Goal: Task Accomplishment & Management: Complete application form

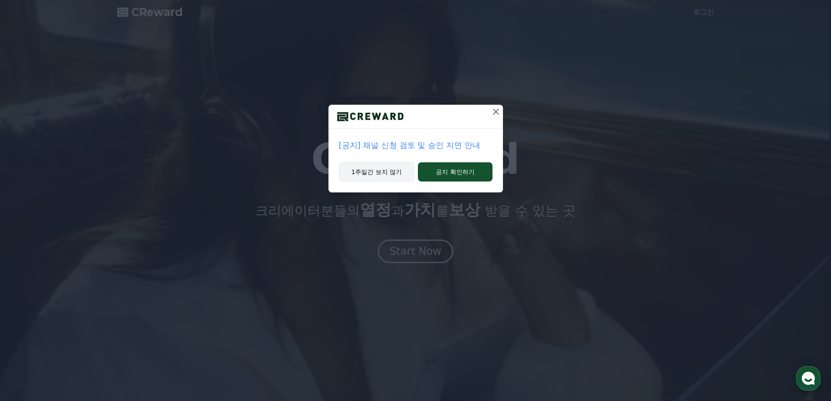
drag, startPoint x: 444, startPoint y: 175, endPoint x: 401, endPoint y: 173, distance: 43.2
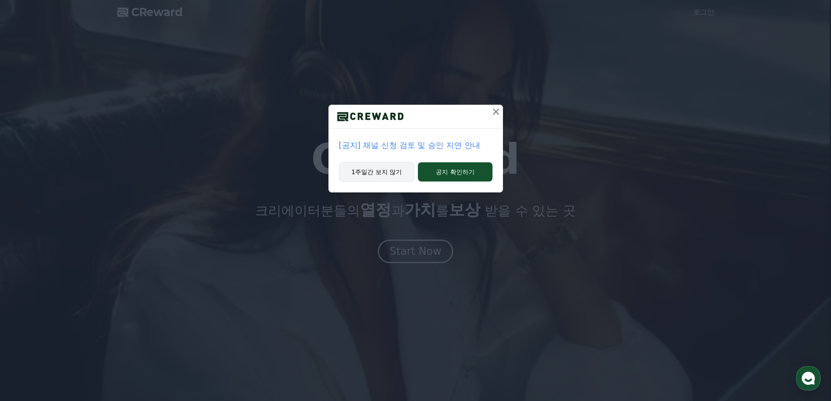
click at [407, 186] on div "1주일간 보지 않기 공지 확인하기" at bounding box center [415, 177] width 174 height 31
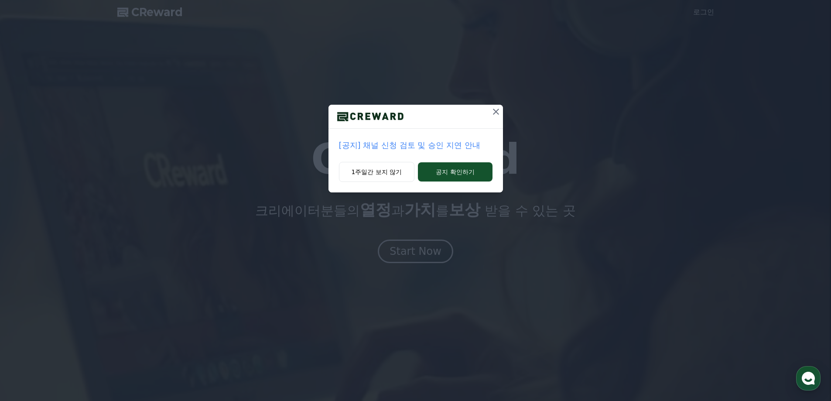
click at [433, 144] on p "[공지] 채널 신청 검토 및 승인 지연 안내" at bounding box center [415, 145] width 153 height 12
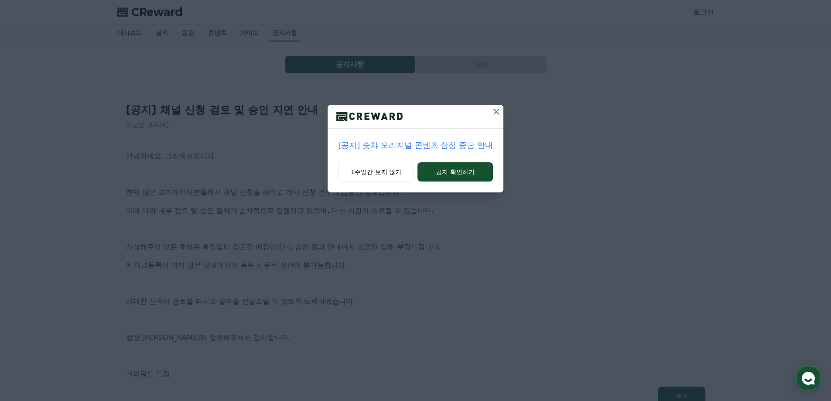
click at [494, 110] on icon at bounding box center [496, 111] width 10 height 10
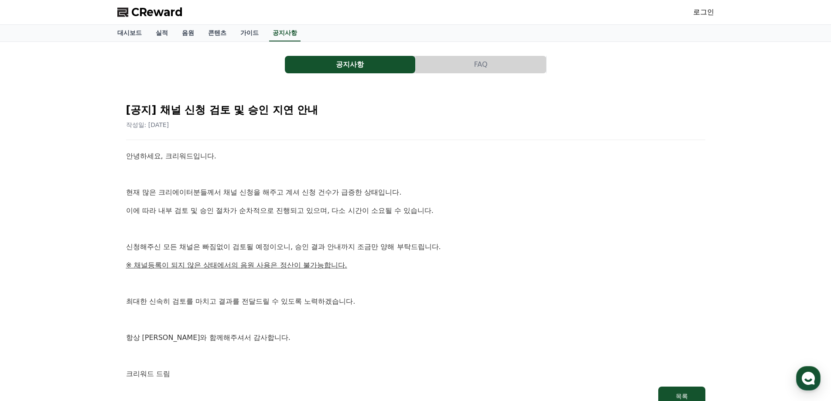
click at [705, 14] on link "로그인" at bounding box center [703, 12] width 21 height 10
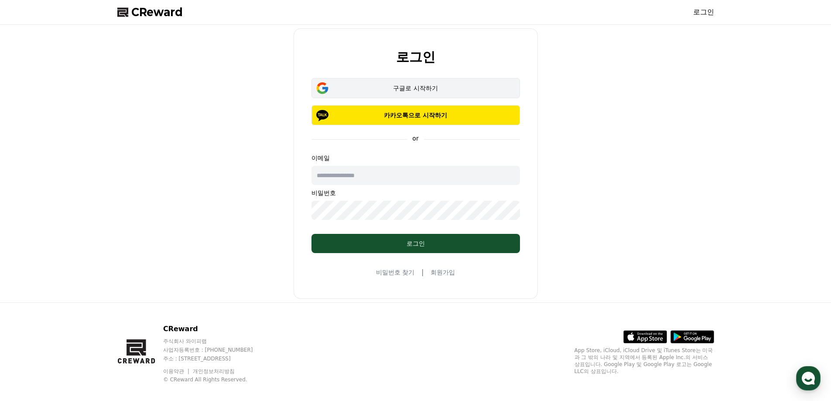
click at [423, 89] on div "구글로 시작하기" at bounding box center [415, 88] width 183 height 9
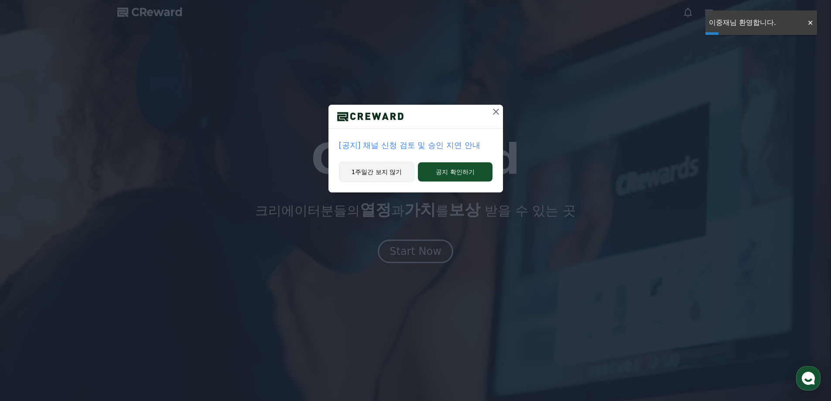
click at [404, 177] on button "1주일간 보지 않기" at bounding box center [377, 172] width 76 height 20
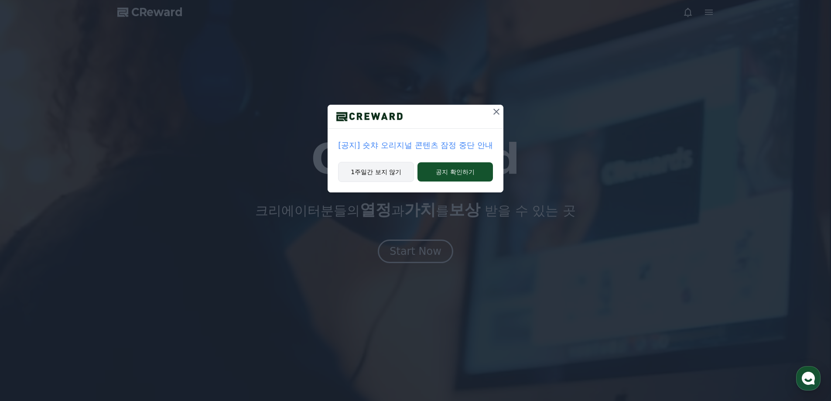
click at [387, 173] on button "1주일간 보지 않기" at bounding box center [376, 172] width 76 height 20
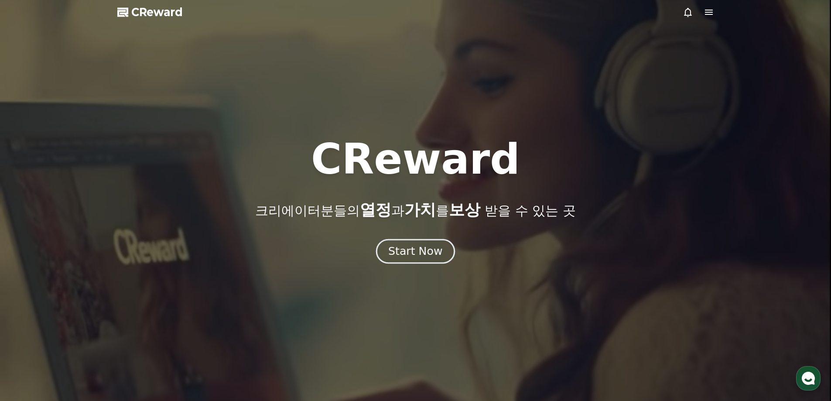
click at [411, 256] on div "Start Now" at bounding box center [415, 251] width 54 height 15
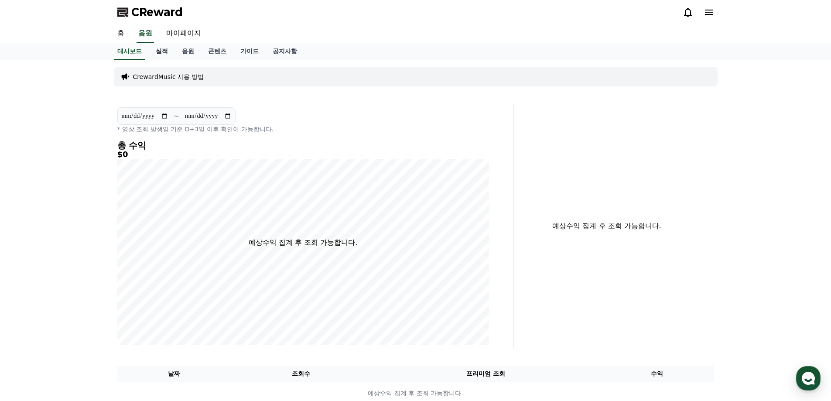
click at [166, 53] on link "실적" at bounding box center [162, 51] width 26 height 17
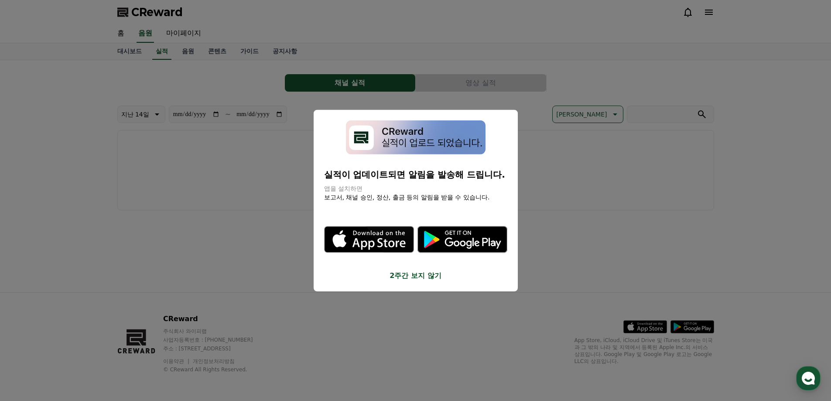
click at [425, 281] on div "실적이 업데이트되면 알림을 발송해 드립니다. 앱을 설치하면 보고서, 채널 승인, 정산, 출금 등의 알림을 받을 수 있습니다. .st0 { fi…" at bounding box center [416, 200] width 204 height 182
click at [415, 269] on div ".st0 { fill: #a6a6a6; } .st1 { stroke: #ffffff; stroke-width: 0.2; stroke-miter…" at bounding box center [415, 239] width 183 height 90
click at [413, 276] on button "2주간 보지 않기" at bounding box center [415, 275] width 183 height 10
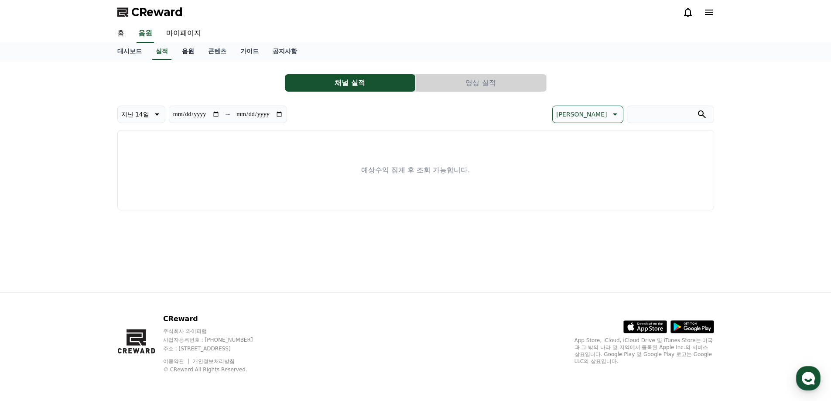
click at [195, 55] on link "음원" at bounding box center [188, 51] width 26 height 17
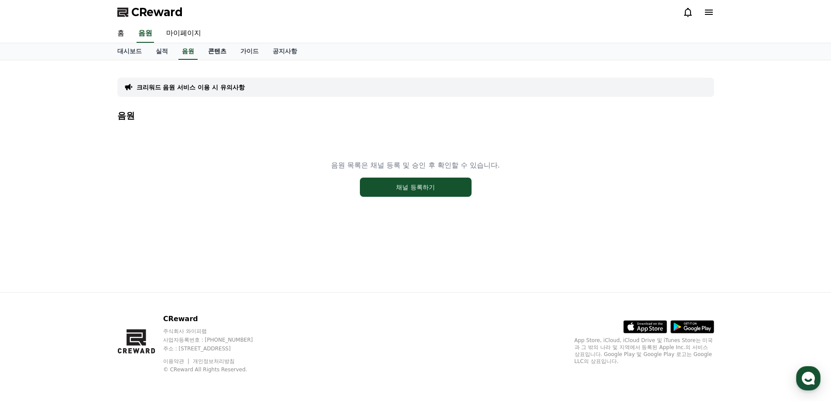
click at [212, 48] on link "콘텐츠" at bounding box center [217, 51] width 32 height 17
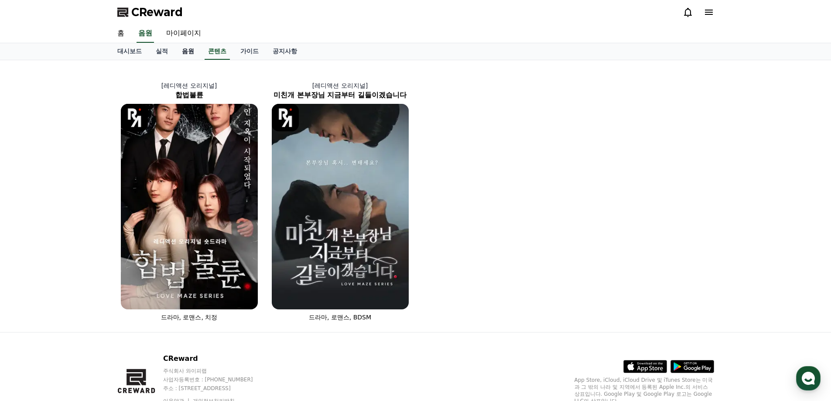
click at [182, 49] on link "음원" at bounding box center [188, 51] width 26 height 17
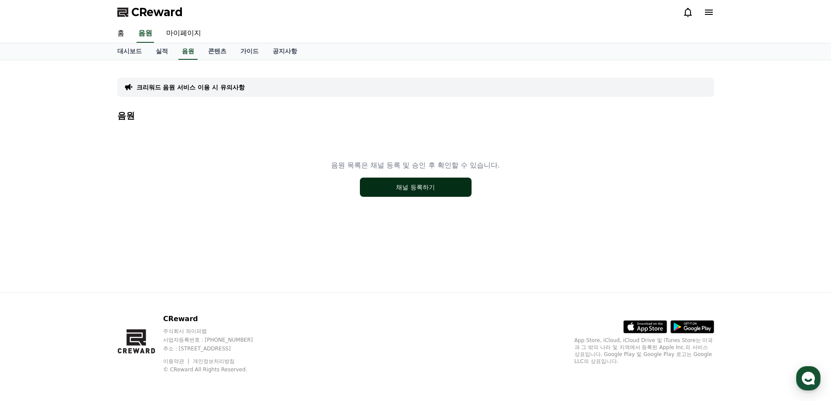
click at [436, 187] on button "채널 등록하기" at bounding box center [416, 186] width 112 height 19
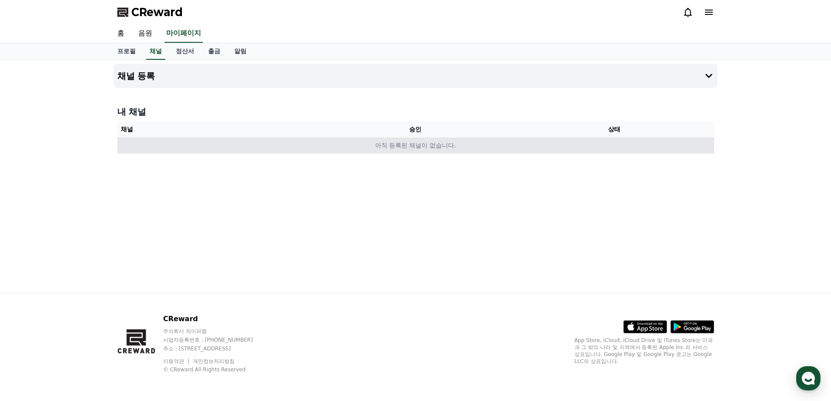
click at [410, 142] on td "아직 등록된 채널이 없습니다." at bounding box center [415, 145] width 597 height 16
click at [396, 145] on td "아직 등록된 채널이 없습니다." at bounding box center [415, 145] width 597 height 16
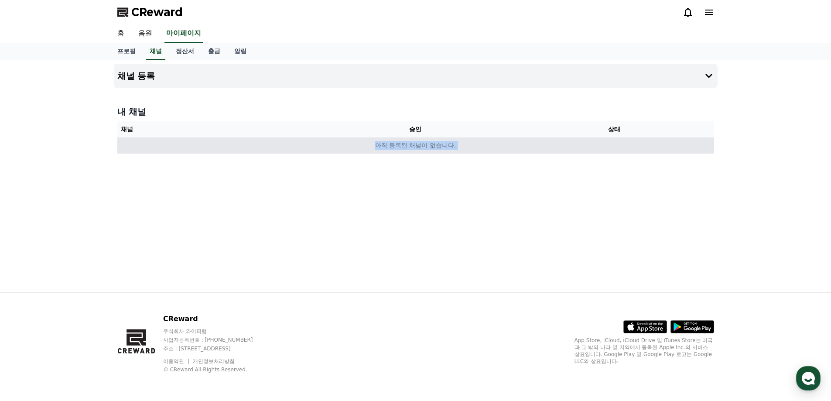
click at [396, 145] on td "아직 등록된 채널이 없습니다." at bounding box center [415, 145] width 597 height 16
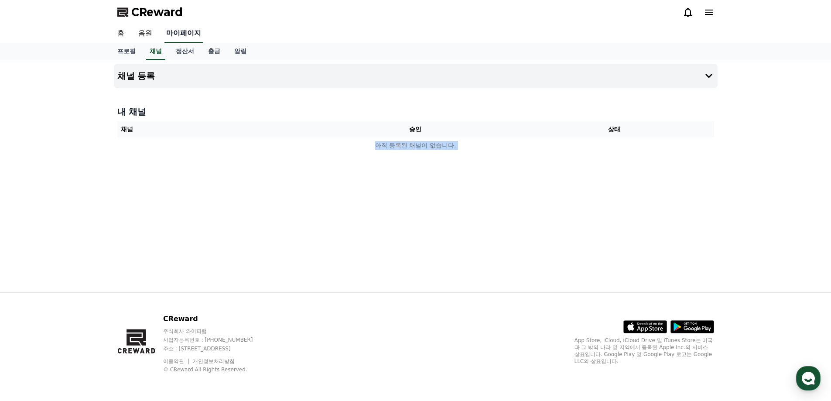
click at [177, 32] on link "마이페이지" at bounding box center [183, 33] width 38 height 18
select select "**********"
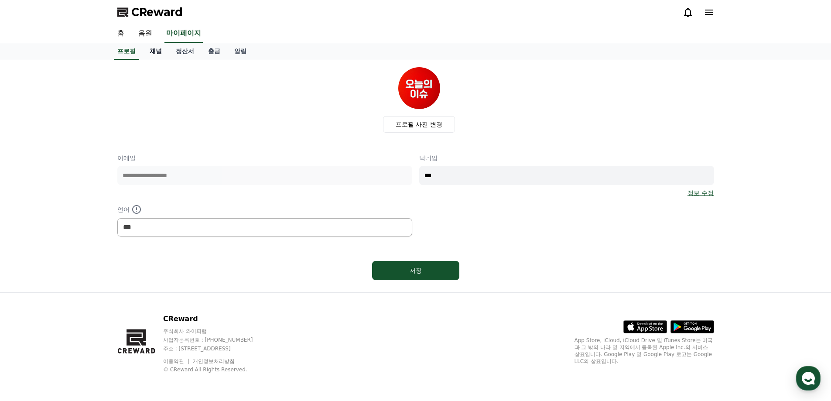
click at [155, 49] on link "채널" at bounding box center [156, 51] width 26 height 17
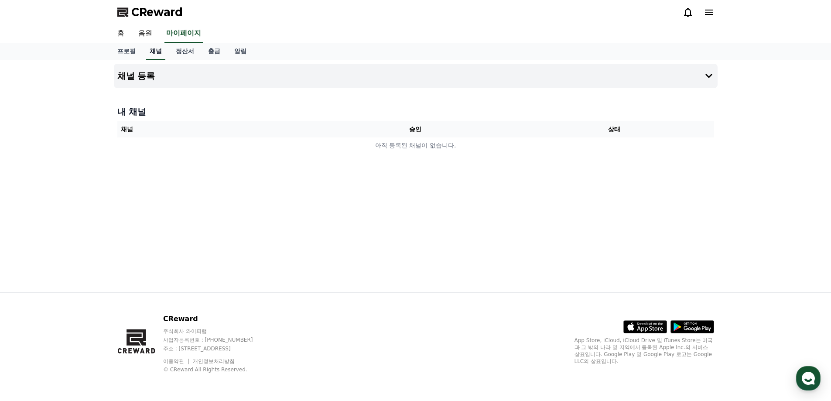
click at [155, 49] on link "채널" at bounding box center [155, 51] width 19 height 17
click at [119, 47] on link "프로필" at bounding box center [126, 51] width 32 height 17
select select "**********"
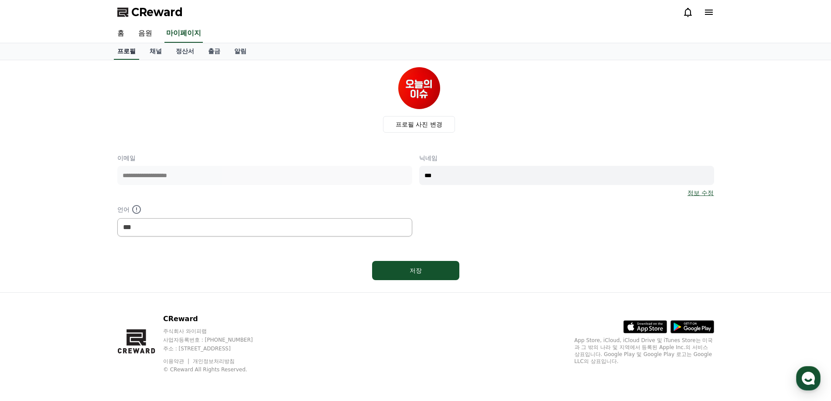
click at [138, 47] on link "프로필" at bounding box center [126, 51] width 25 height 17
click at [154, 51] on link "채널" at bounding box center [156, 51] width 26 height 17
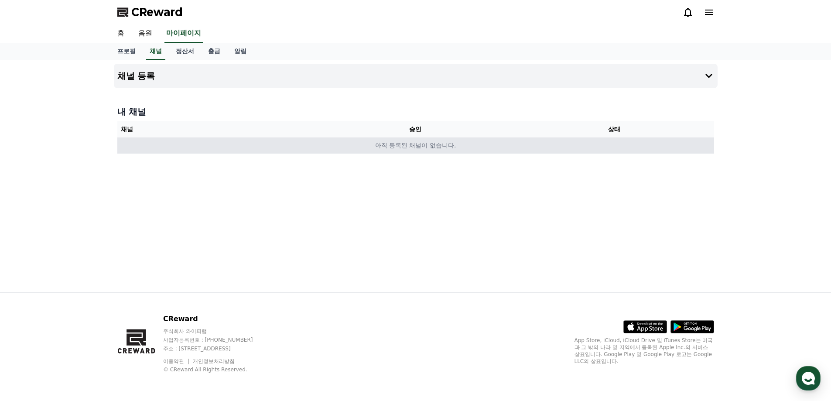
click at [424, 140] on td "아직 등록된 채널이 없습니다." at bounding box center [415, 145] width 597 height 16
click at [423, 143] on td "아직 등록된 채널이 없습니다." at bounding box center [415, 145] width 597 height 16
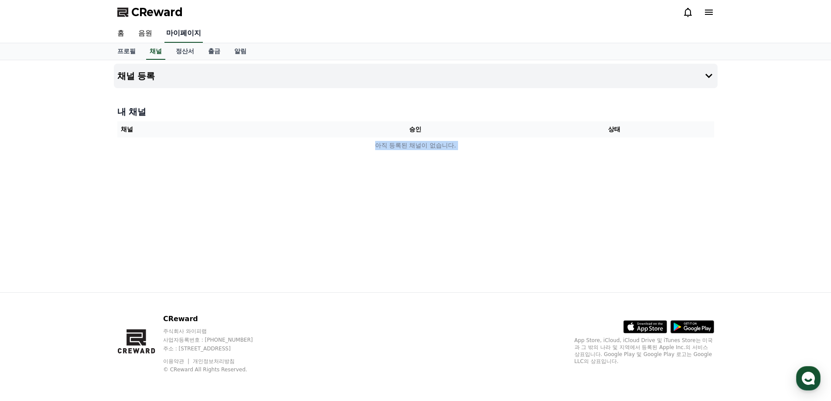
click at [184, 38] on link "마이페이지" at bounding box center [183, 33] width 38 height 18
select select "**********"
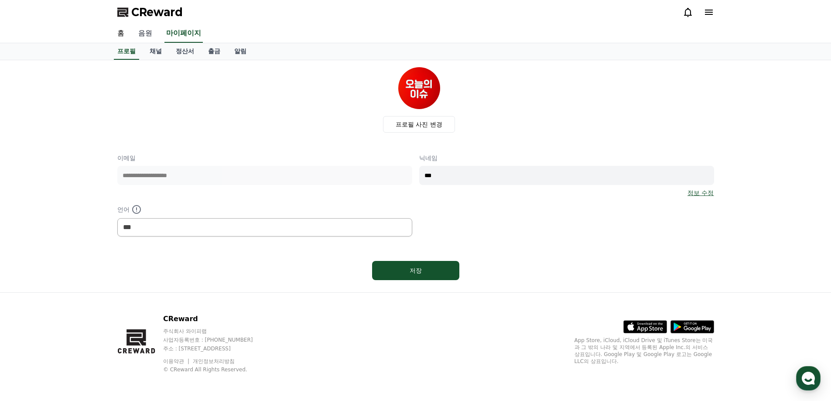
click at [140, 32] on link "음원" at bounding box center [145, 33] width 28 height 18
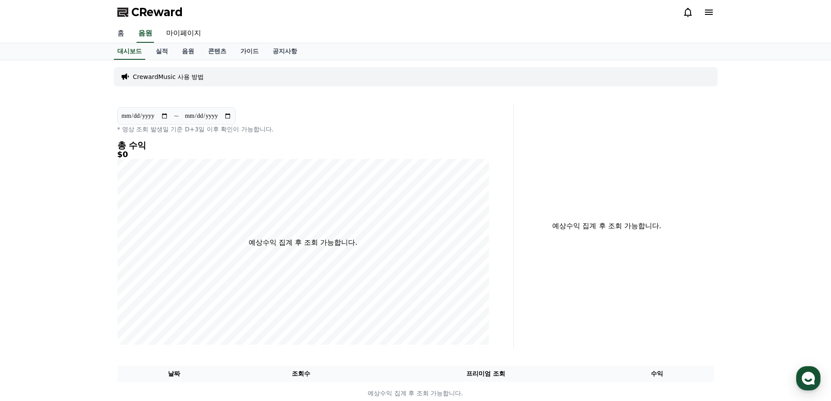
click at [110, 29] on link "홈" at bounding box center [120, 33] width 21 height 18
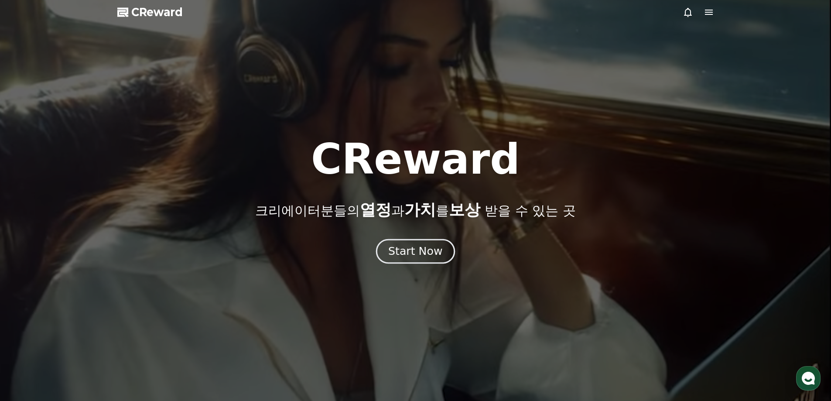
click at [422, 247] on div "Start Now" at bounding box center [415, 251] width 54 height 15
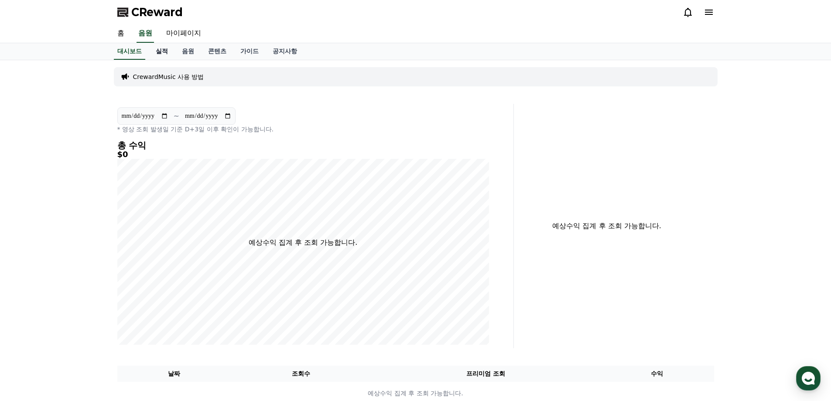
click at [163, 49] on link "실적" at bounding box center [162, 51] width 26 height 17
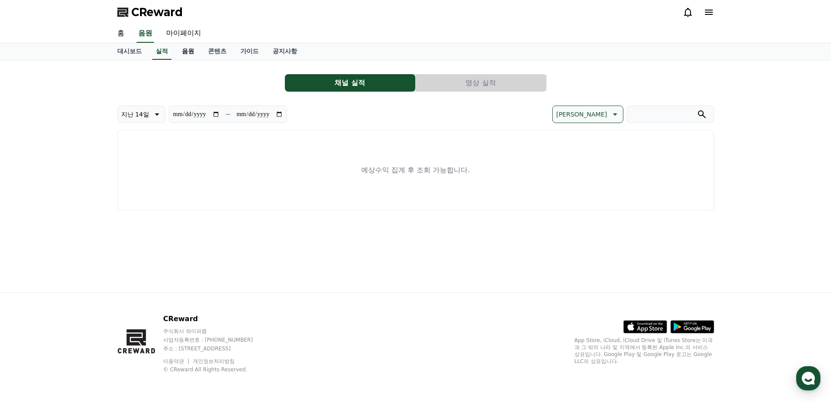
click at [185, 52] on link "음원" at bounding box center [188, 51] width 26 height 17
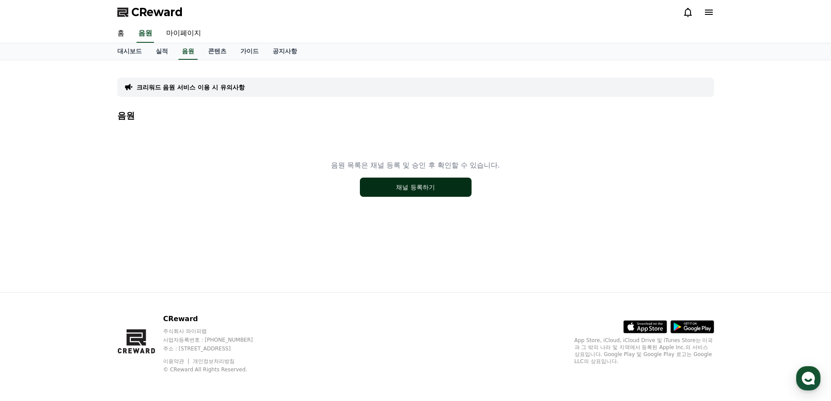
click at [409, 187] on button "채널 등록하기" at bounding box center [416, 186] width 112 height 19
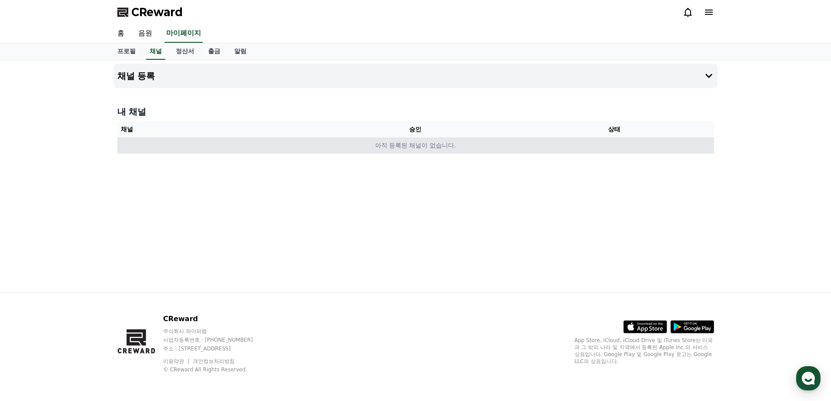
click at [434, 141] on td "아직 등록된 채널이 없습니다." at bounding box center [415, 145] width 597 height 16
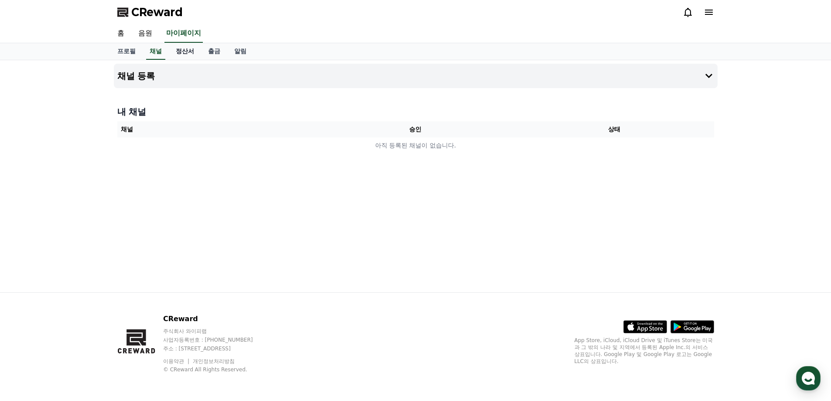
click at [182, 51] on link "정산서" at bounding box center [185, 51] width 32 height 17
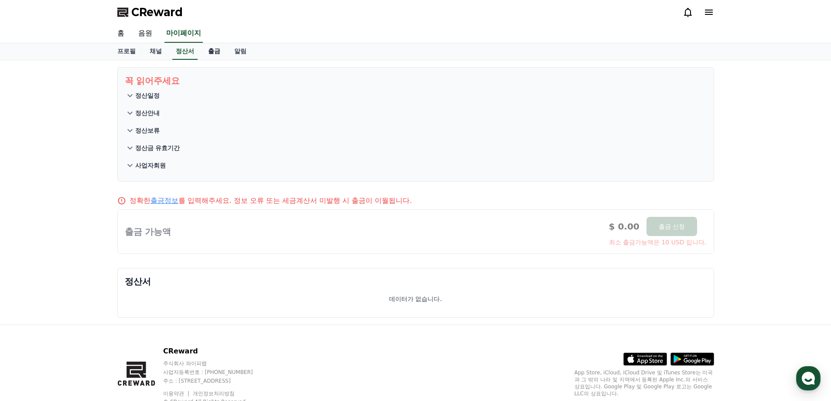
click at [214, 52] on link "출금" at bounding box center [214, 51] width 26 height 17
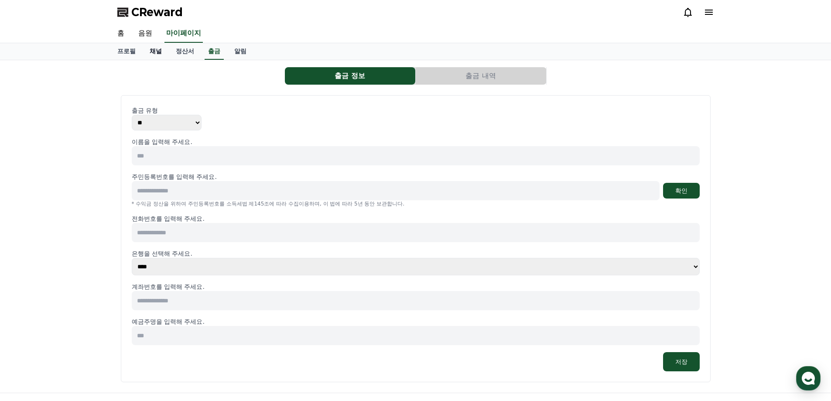
click at [157, 52] on link "채널" at bounding box center [156, 51] width 26 height 17
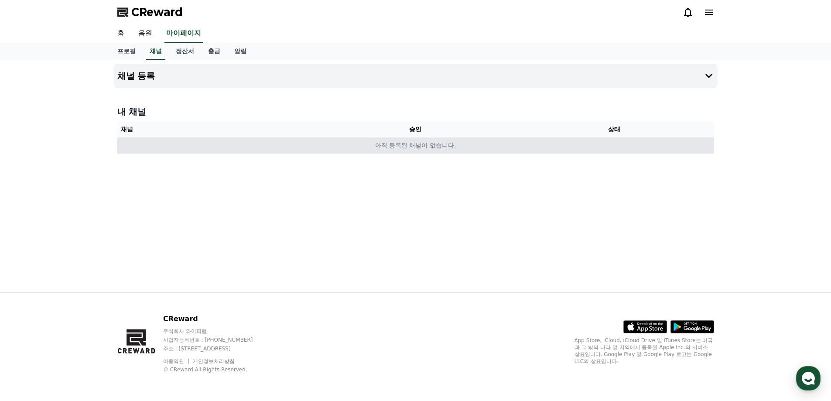
click at [432, 144] on td "아직 등록된 채널이 없습니다." at bounding box center [415, 145] width 597 height 16
click at [419, 143] on td "아직 등록된 채널이 없습니다." at bounding box center [415, 145] width 597 height 16
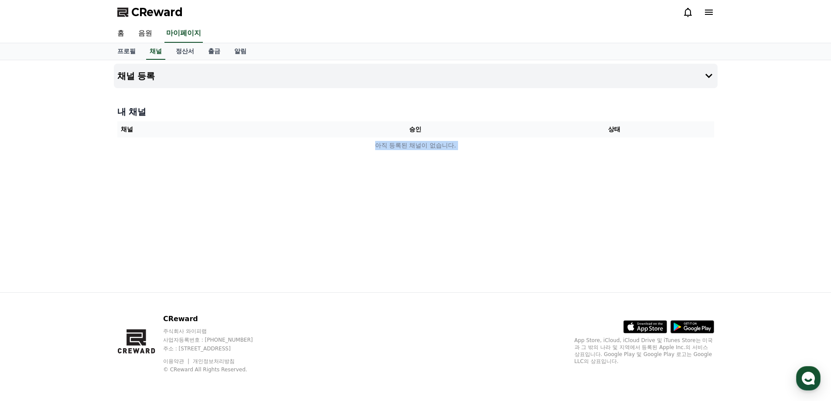
drag, startPoint x: 419, startPoint y: 143, endPoint x: 312, endPoint y: 110, distance: 111.7
click at [416, 143] on td "아직 등록된 채널이 없습니다." at bounding box center [415, 145] width 597 height 16
click at [153, 35] on link "음원" at bounding box center [145, 33] width 28 height 18
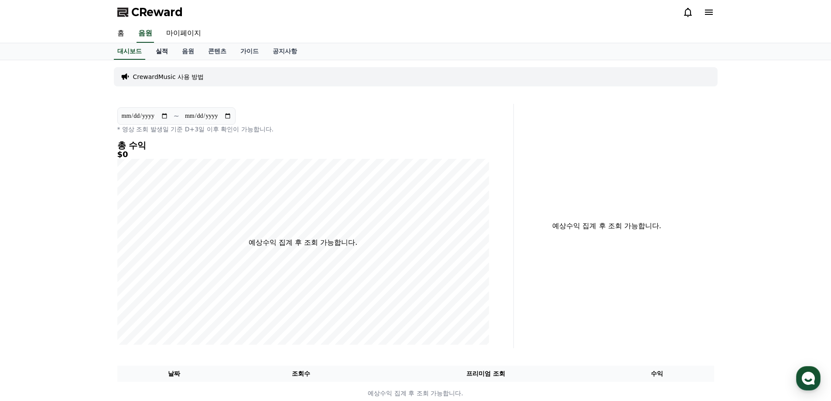
click at [169, 52] on link "실적" at bounding box center [162, 51] width 26 height 17
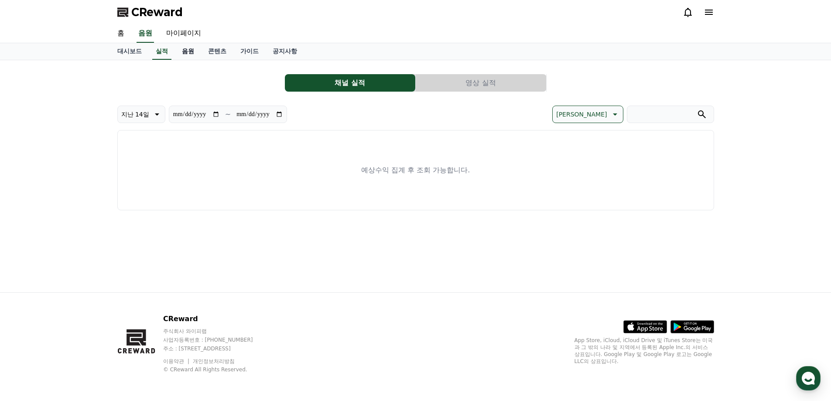
click at [186, 52] on link "음원" at bounding box center [188, 51] width 26 height 17
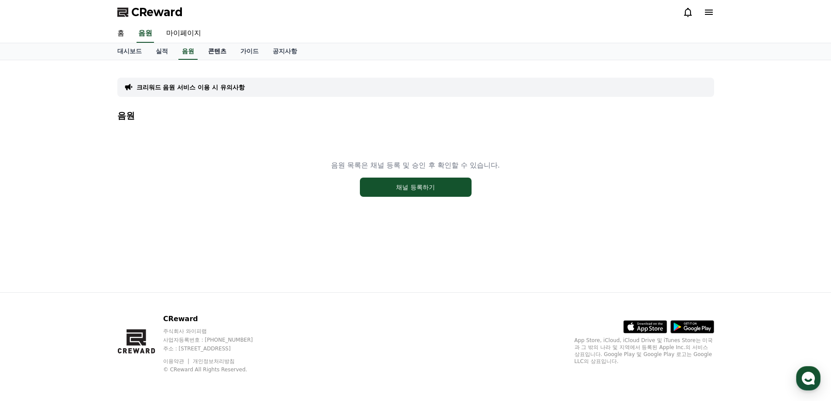
click at [220, 53] on link "콘텐츠" at bounding box center [217, 51] width 32 height 17
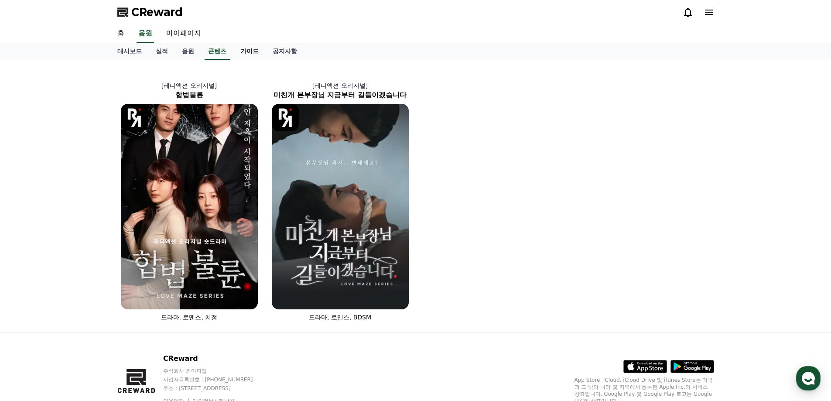
click at [259, 52] on link "가이드" at bounding box center [249, 51] width 32 height 17
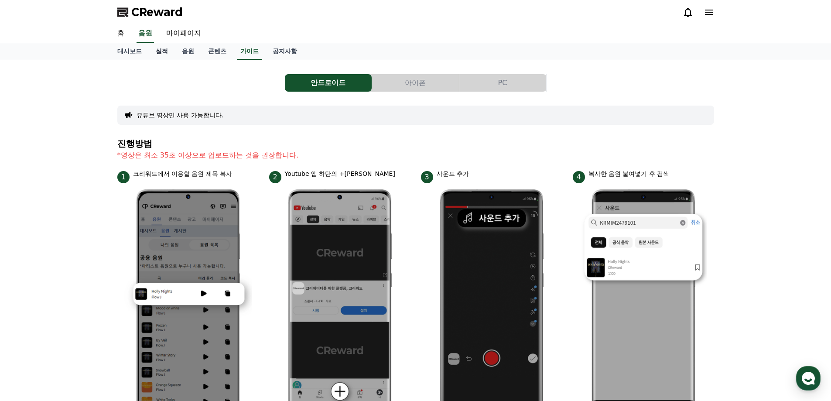
click at [171, 51] on link "실적" at bounding box center [162, 51] width 26 height 17
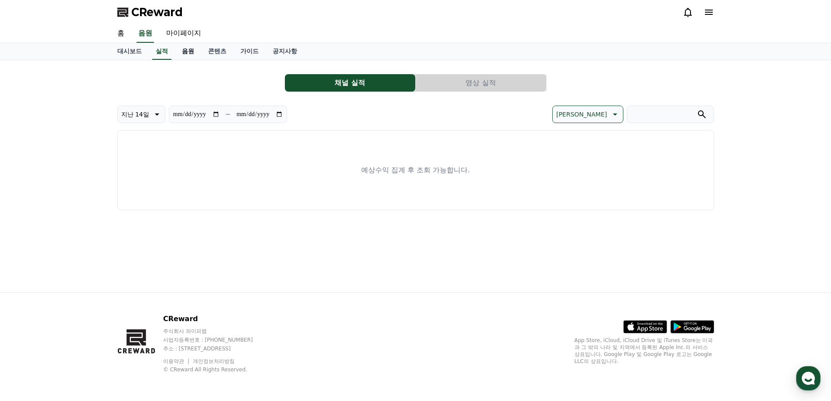
click at [194, 52] on link "음원" at bounding box center [188, 51] width 26 height 17
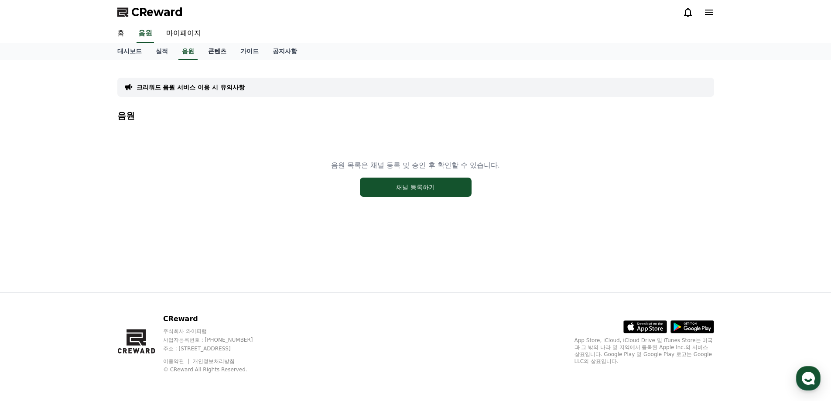
click at [213, 51] on link "콘텐츠" at bounding box center [217, 51] width 32 height 17
click at [265, 51] on link "가이드" at bounding box center [249, 51] width 32 height 17
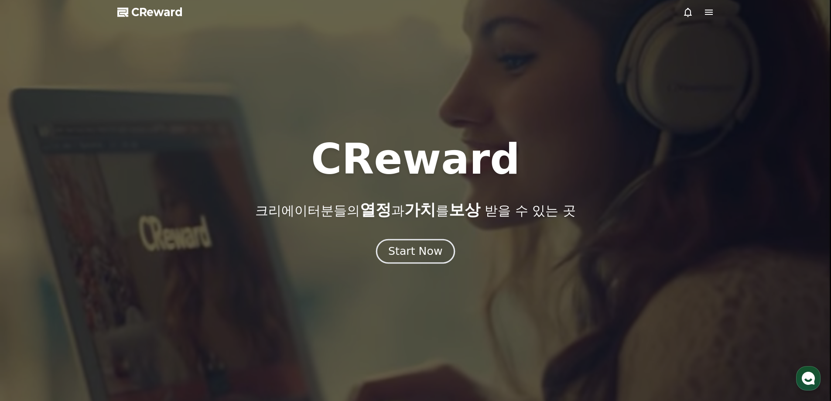
click at [423, 246] on div "Start Now" at bounding box center [415, 251] width 54 height 15
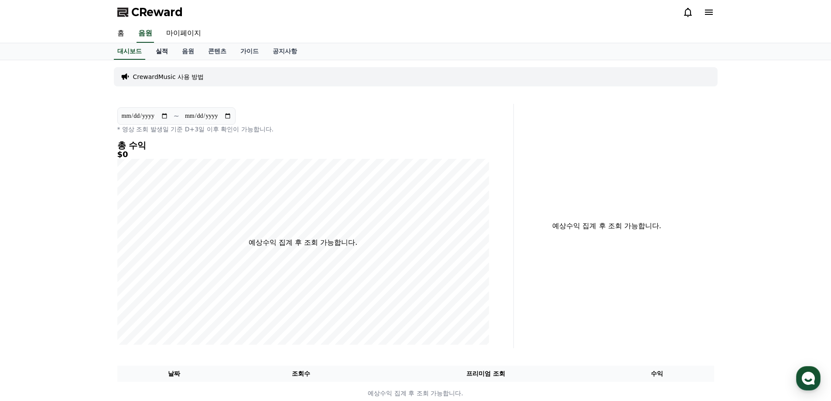
click at [160, 50] on link "실적" at bounding box center [162, 51] width 26 height 17
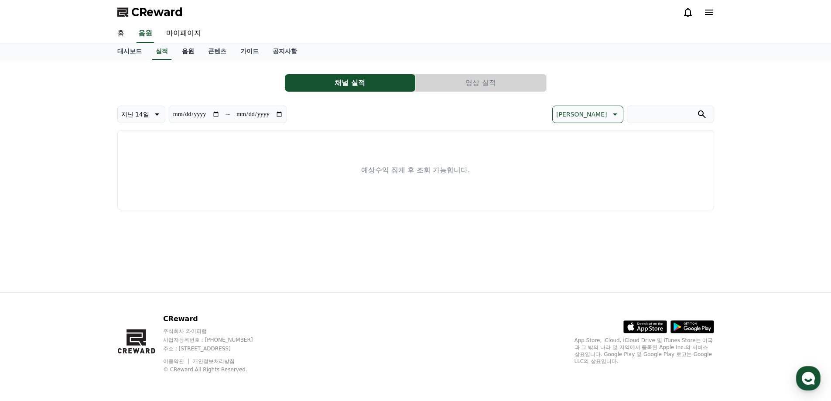
click at [189, 51] on link "음원" at bounding box center [188, 51] width 26 height 17
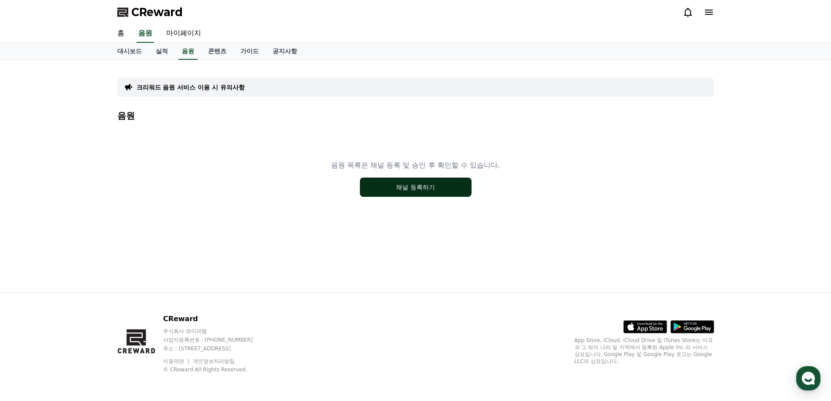
click at [406, 186] on button "채널 등록하기" at bounding box center [416, 186] width 112 height 19
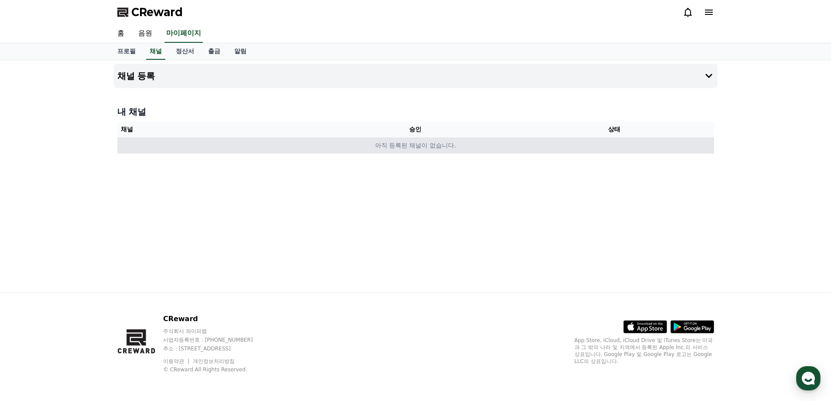
click at [452, 147] on td "아직 등록된 채널이 없습니다." at bounding box center [415, 145] width 597 height 16
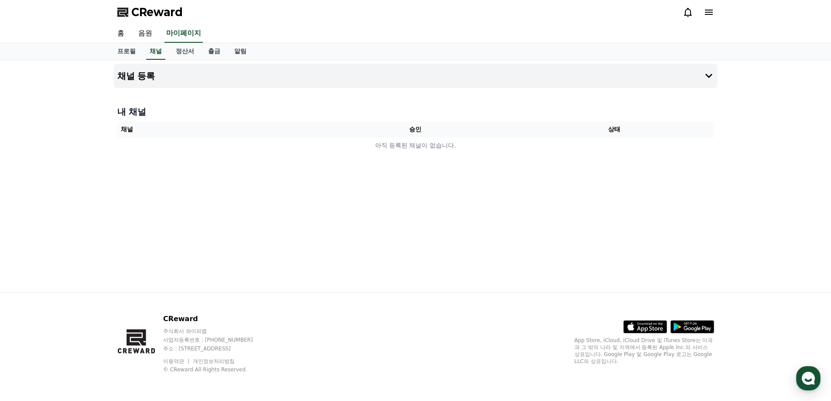
click at [161, 36] on div "홈 음원 마이페이지" at bounding box center [415, 33] width 610 height 18
click at [140, 33] on link "음원" at bounding box center [145, 33] width 28 height 18
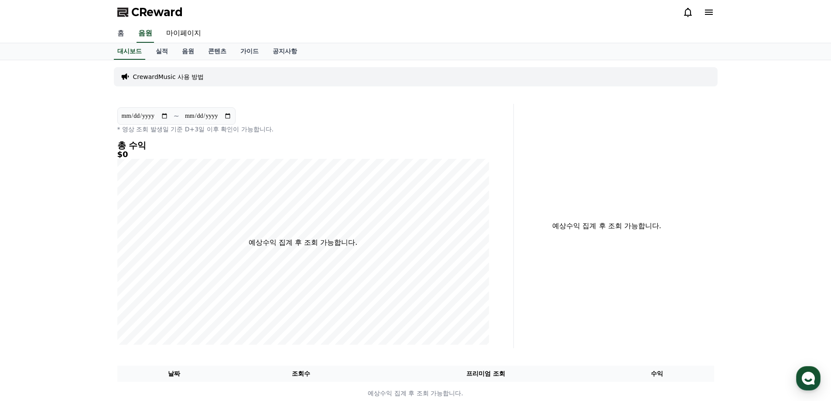
click at [113, 32] on link "홈" at bounding box center [120, 33] width 21 height 18
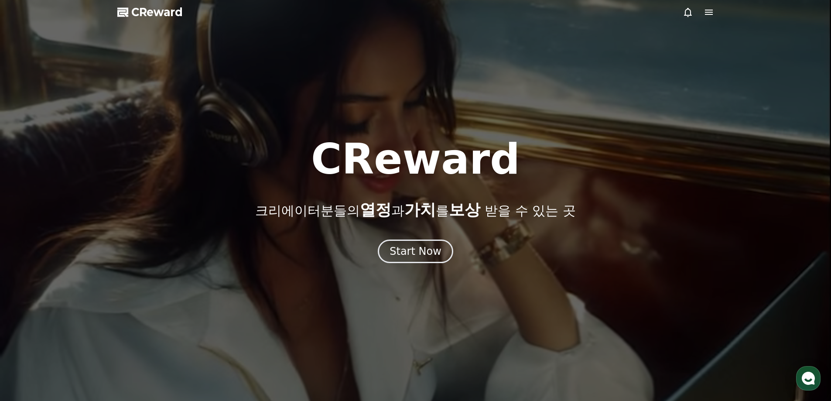
click at [402, 235] on div "CReward 크리에이터분들의 열정 과 가치 를 보상 받을 수 있는 곳 Start Now" at bounding box center [415, 200] width 831 height 125
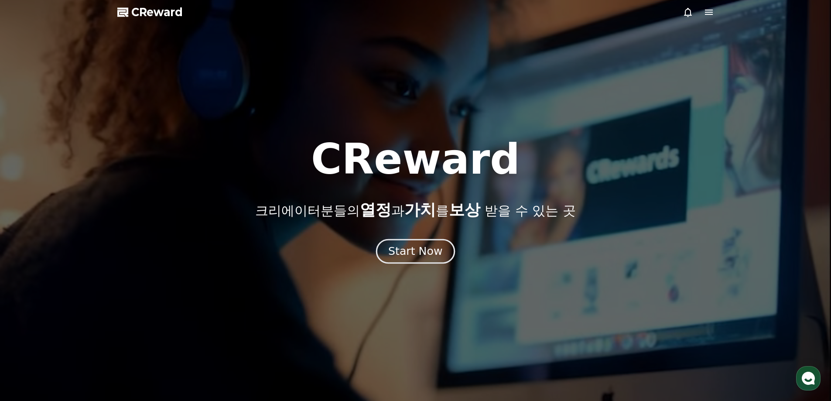
click at [416, 249] on div "Start Now" at bounding box center [415, 251] width 54 height 15
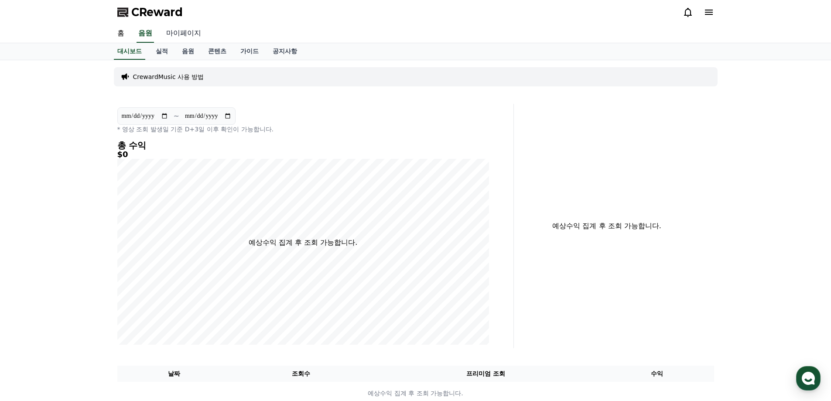
click at [190, 34] on link "마이페이지" at bounding box center [183, 33] width 49 height 18
select select "**********"
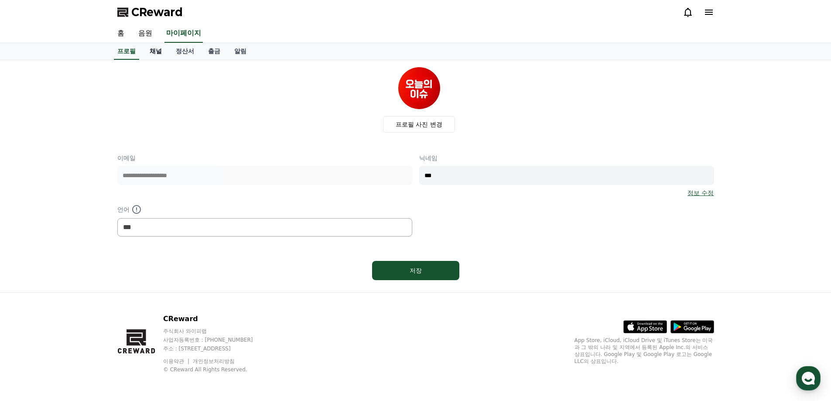
click at [157, 49] on link "채널" at bounding box center [156, 51] width 26 height 17
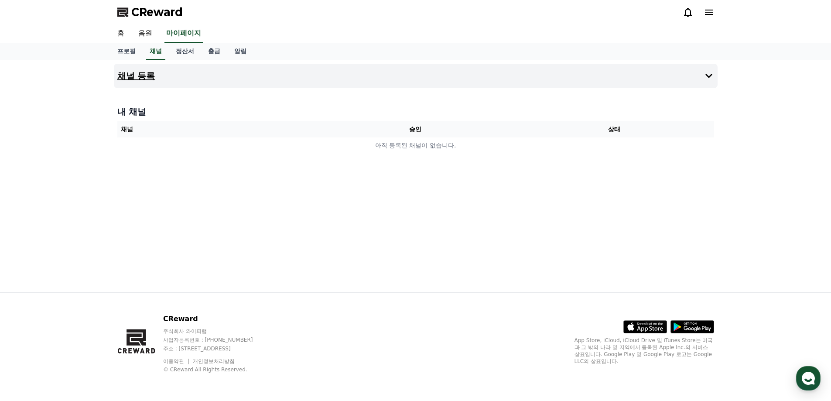
click at [714, 78] on button "채널 등록" at bounding box center [415, 76] width 603 height 24
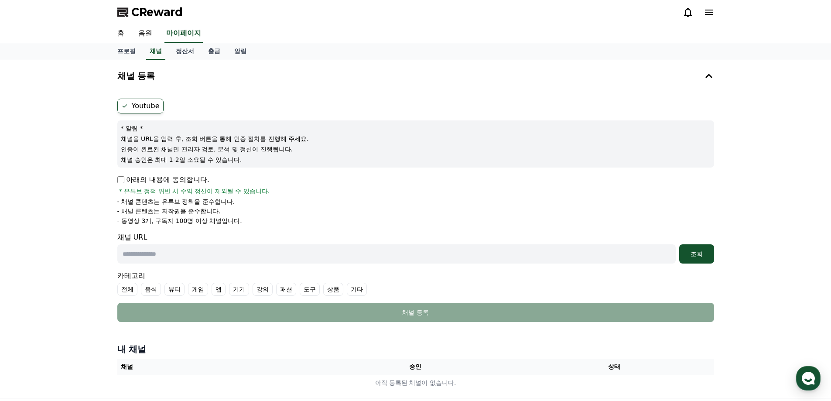
click at [158, 181] on p "아래의 내용에 동의합니다." at bounding box center [163, 179] width 92 height 10
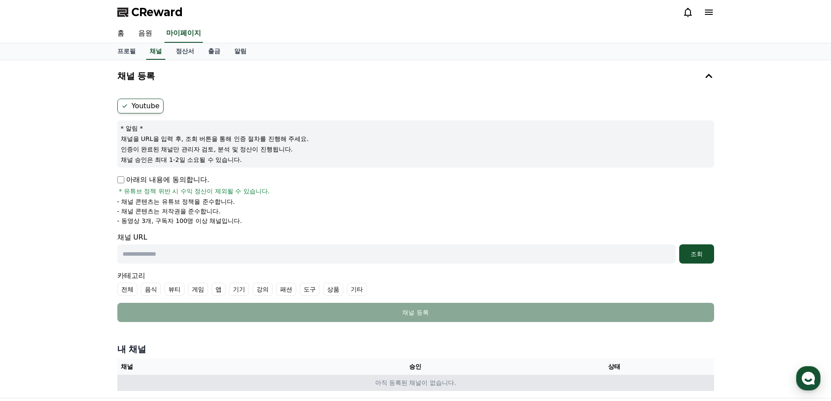
scroll to position [87, 0]
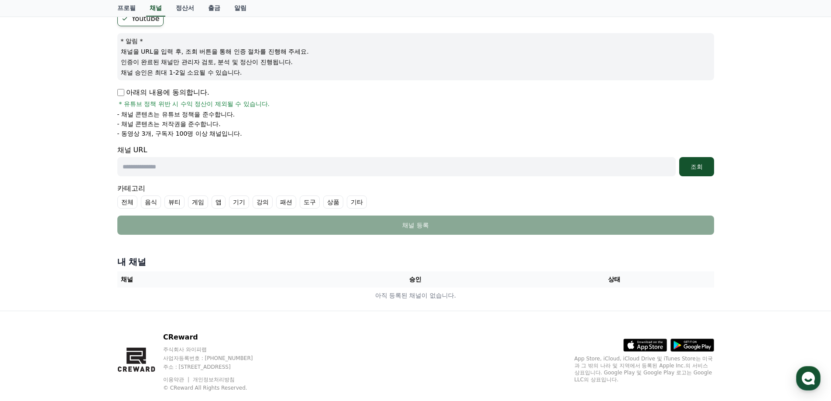
click at [357, 201] on label "기타" at bounding box center [357, 201] width 20 height 13
click at [695, 163] on div "조회" at bounding box center [696, 166] width 28 height 9
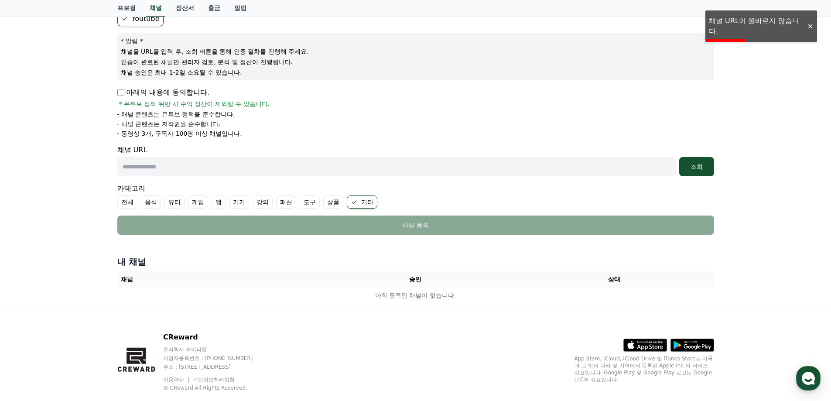
click at [205, 166] on input "text" at bounding box center [396, 166] width 558 height 19
paste input "**********"
type input "**********"
click at [701, 163] on div "조회" at bounding box center [696, 166] width 28 height 9
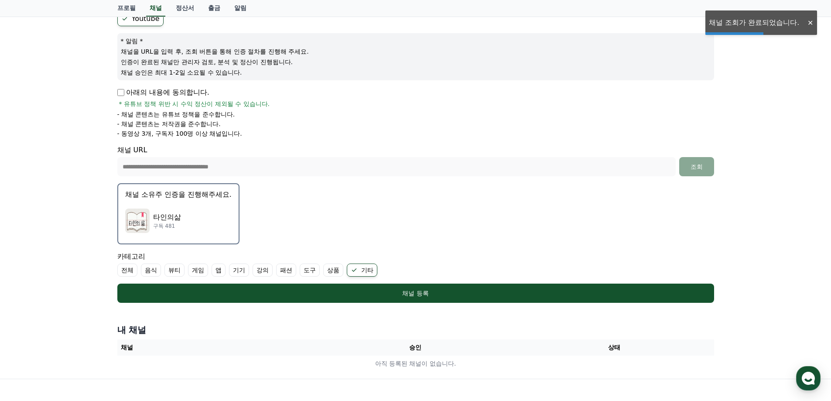
scroll to position [174, 0]
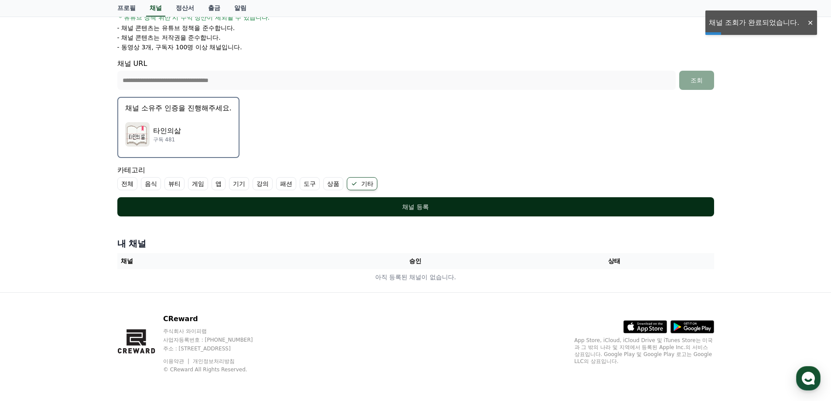
click at [413, 203] on div "채널 등록" at bounding box center [416, 206] width 562 height 9
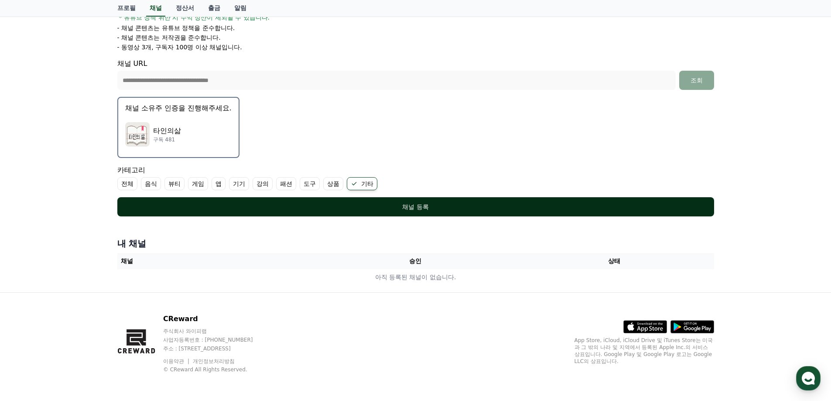
click at [428, 208] on div "채널 등록" at bounding box center [416, 206] width 562 height 9
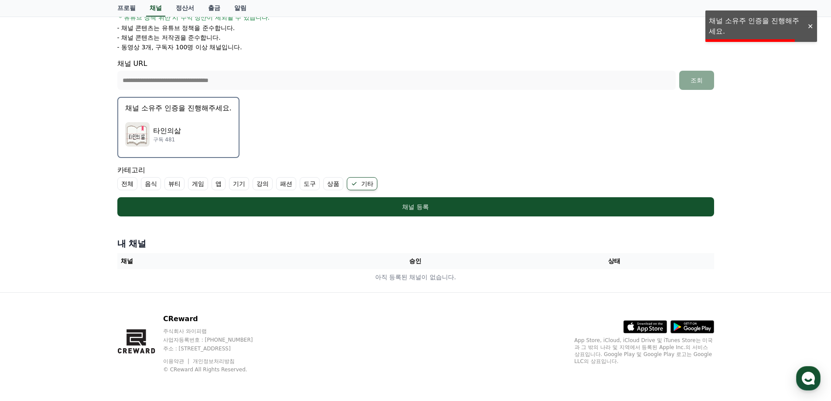
click at [734, 23] on div "**********" at bounding box center [415, 90] width 831 height 406
click at [710, 23] on div "아래의 내용에 동의합니다. * 유튜브 정책 위반 시 수익 정산이 제외될 수 있습니다. - 채널 콘텐츠는 유튜브 정책을 준수합니다. - 채널 콘…" at bounding box center [415, 26] width 597 height 51
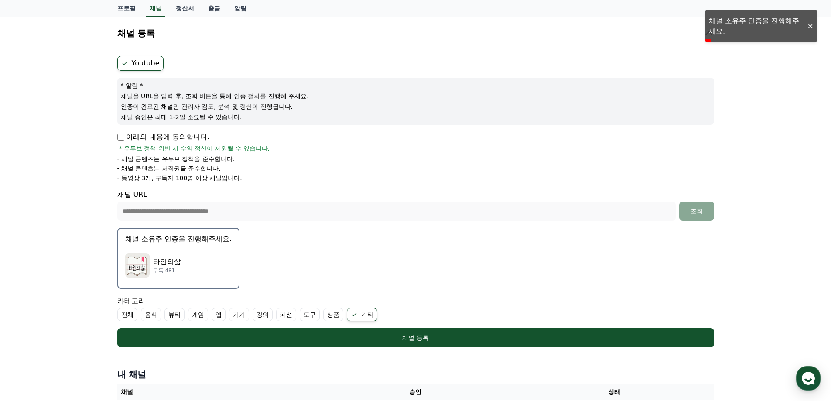
scroll to position [0, 0]
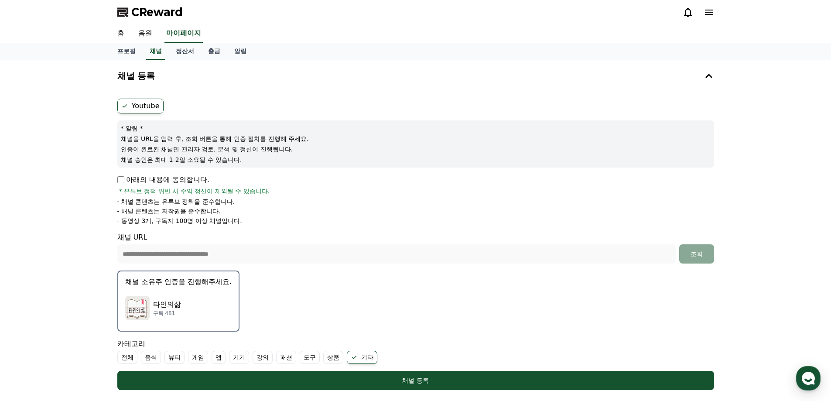
click at [149, 106] on label "Youtube" at bounding box center [140, 106] width 46 height 15
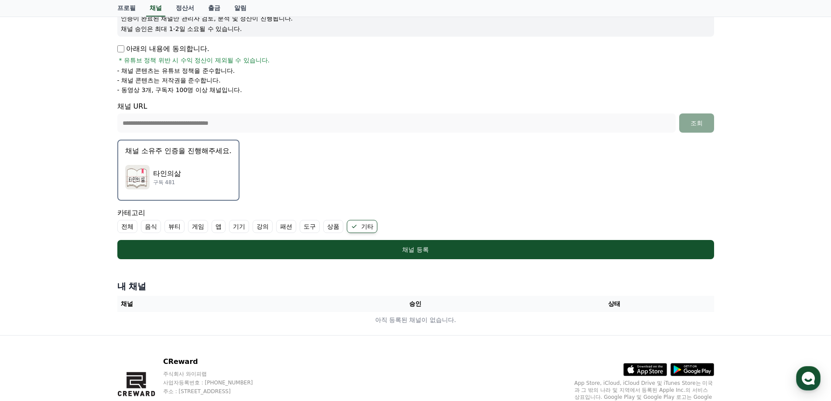
scroll to position [174, 0]
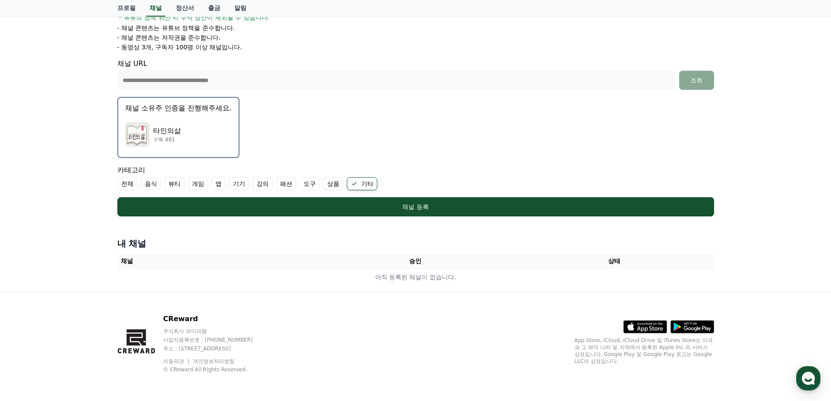
click at [131, 181] on label "전체" at bounding box center [127, 183] width 20 height 13
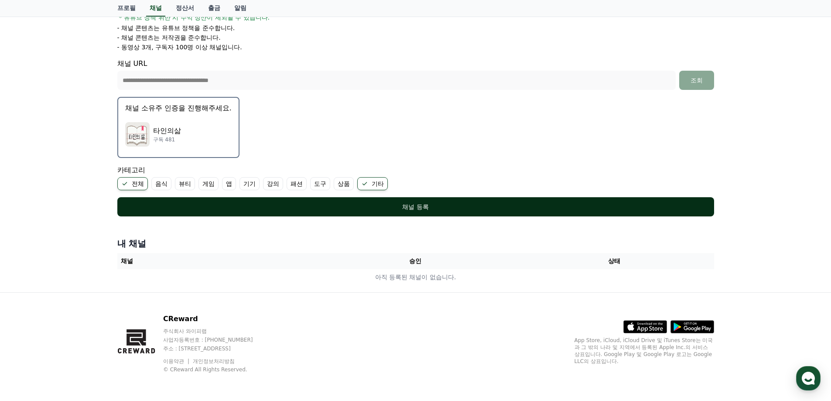
click at [378, 205] on div "채널 등록" at bounding box center [416, 206] width 562 height 9
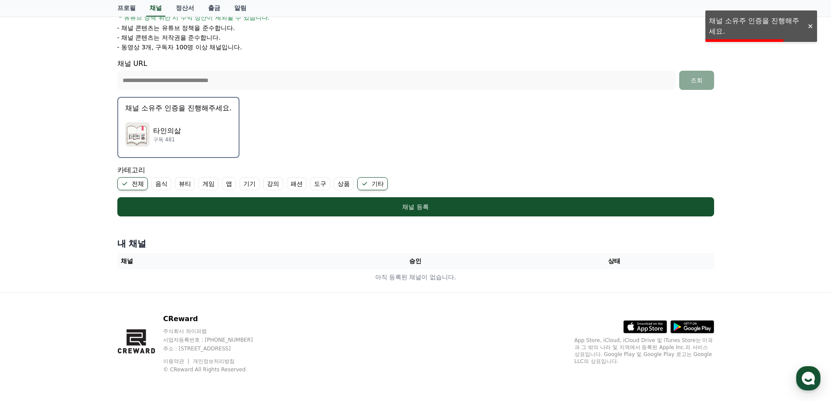
scroll to position [0, 0]
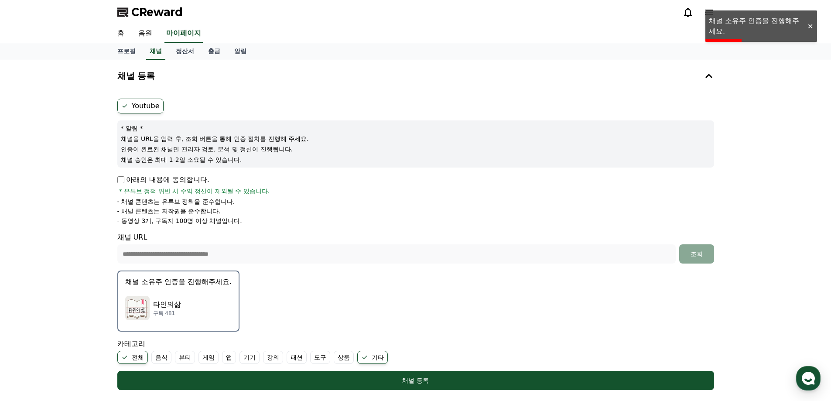
click at [174, 302] on p "타인의삶" at bounding box center [167, 304] width 28 height 10
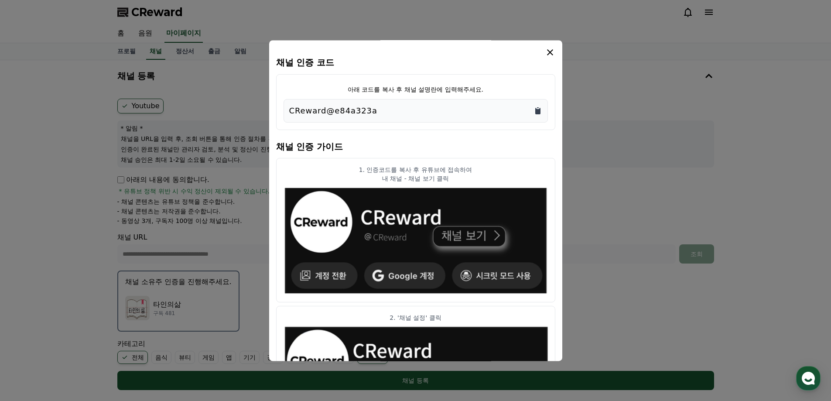
click at [536, 110] on icon "Copy to clipboard" at bounding box center [537, 111] width 5 height 7
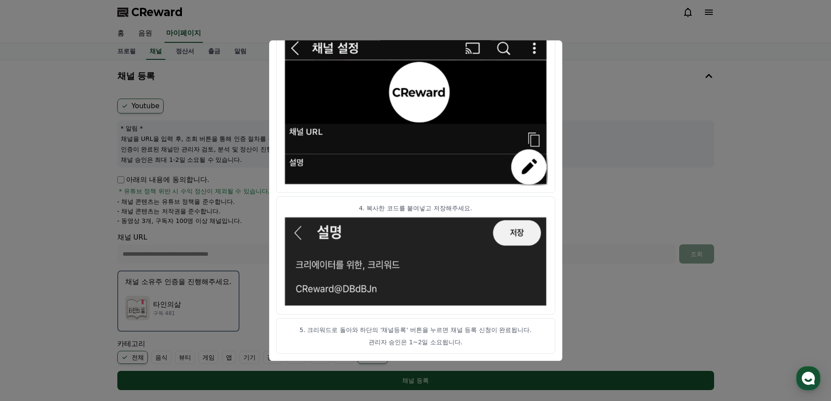
scroll to position [131, 0]
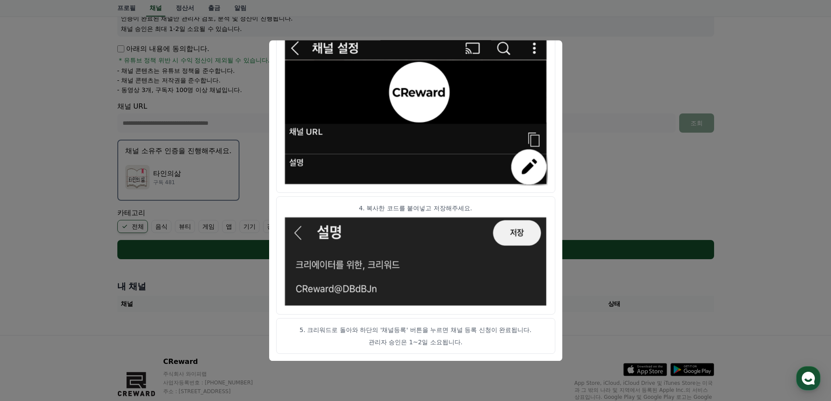
click at [589, 168] on button "close modal" at bounding box center [415, 200] width 831 height 401
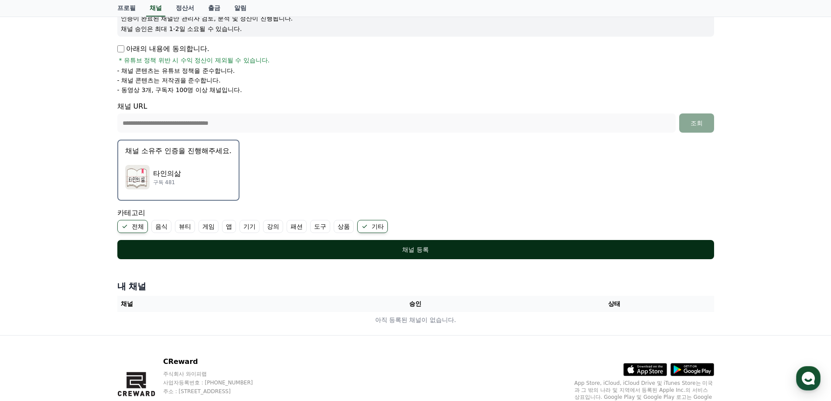
click at [430, 250] on div "채널 등록" at bounding box center [416, 249] width 562 height 9
